Goal: Complete application form

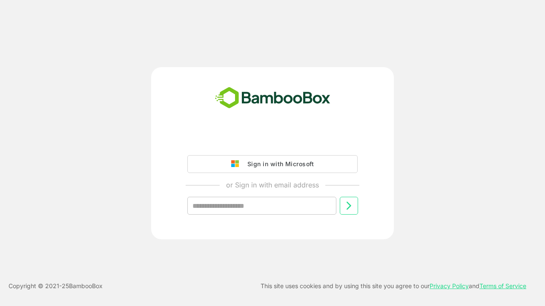
type input "**********"
click at [349, 206] on icon at bounding box center [349, 206] width 10 height 10
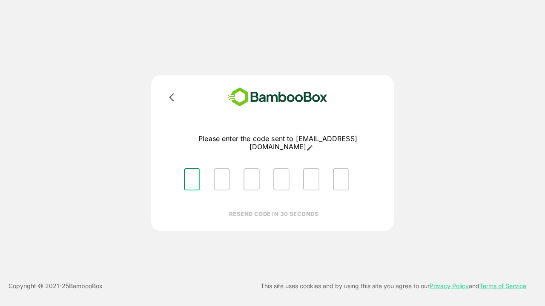
type input "*"
